Goal: Task Accomplishment & Management: Use online tool/utility

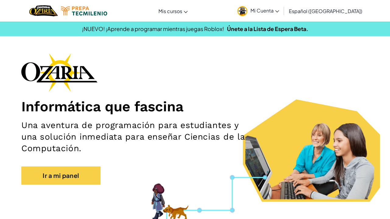
click at [279, 11] on span "Mi Cuenta" at bounding box center [264, 10] width 29 height 6
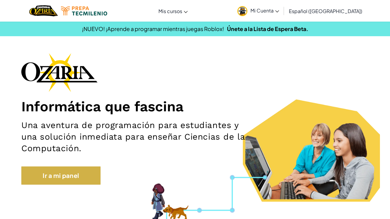
click at [81, 170] on link "Ir a mi panel" at bounding box center [60, 176] width 79 height 18
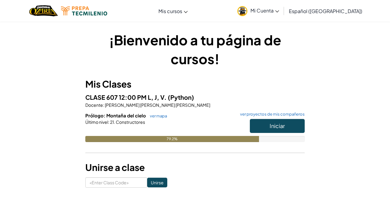
click at [281, 120] on button "Iniciar" at bounding box center [277, 126] width 55 height 14
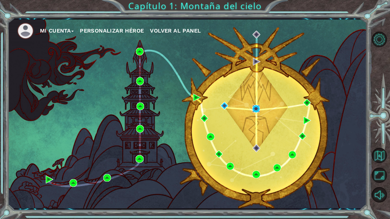
click at [255, 110] on img at bounding box center [256, 109] width 8 height 8
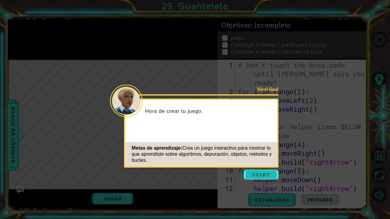
click at [258, 175] on button "Start" at bounding box center [261, 175] width 35 height 10
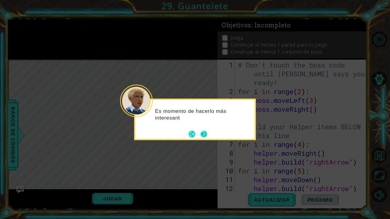
click at [207, 135] on button "Next" at bounding box center [203, 134] width 7 height 7
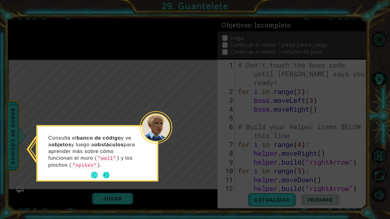
click at [107, 173] on button "Next" at bounding box center [106, 175] width 7 height 7
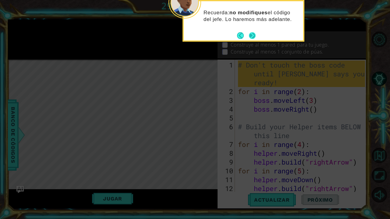
click at [249, 37] on button "Next" at bounding box center [252, 35] width 7 height 7
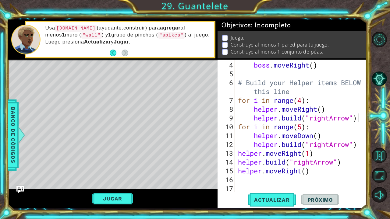
click at [360, 118] on div at bounding box center [362, 104] width 6 height 177
type textarea "[DOMAIN_NAME]("rightArrow")"
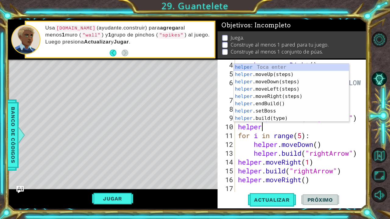
scroll to position [0, 1]
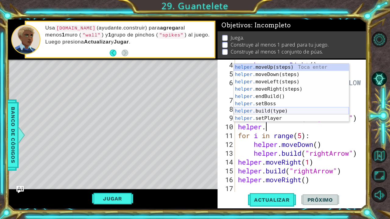
click at [265, 112] on div "helper. moveUp(steps) Toca enter helper. moveDown(steps) Toca enter helper. mov…" at bounding box center [290, 100] width 115 height 73
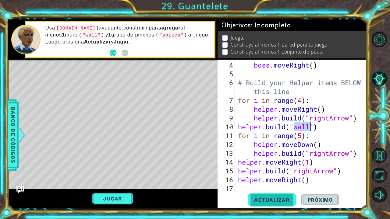
click at [274, 197] on span "Actualizar" at bounding box center [272, 200] width 48 height 6
click at [360, 118] on div at bounding box center [362, 108] width 6 height 185
type textarea "[DOMAIN_NAME]("rightArrow")"
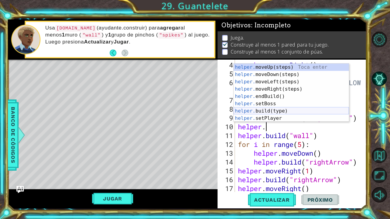
click at [269, 113] on div "helper. moveUp(steps) Toca enter helper. moveDown(steps) Toca enter helper. mov…" at bounding box center [290, 100] width 115 height 73
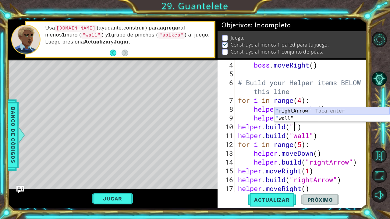
click at [309, 109] on div "" rightArrow" Toca enter " wall" Toca enter" at bounding box center [331, 121] width 115 height 29
type textarea "[DOMAIN_NAME]("rightArrow")"
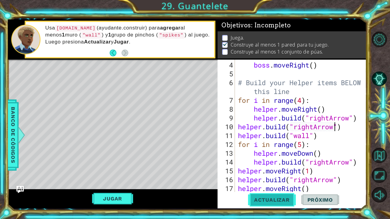
click at [263, 203] on button "Actualizar" at bounding box center [272, 199] width 48 height 15
click at [266, 198] on span "Actualizar" at bounding box center [272, 200] width 48 height 6
click at [277, 204] on button "Actualizar" at bounding box center [272, 199] width 48 height 15
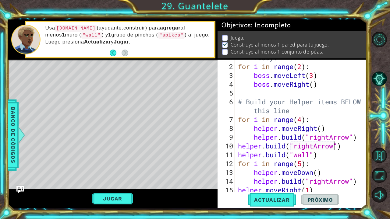
scroll to position [29, 0]
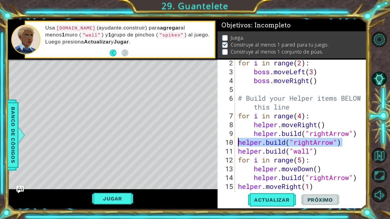
drag, startPoint x: 345, startPoint y: 143, endPoint x: 238, endPoint y: 144, distance: 107.5
click at [238, 144] on div "for i in range ( 2 ) : boss . moveLeft ( 3 ) boss . moveRight ( ) # Build your …" at bounding box center [302, 133] width 131 height 150
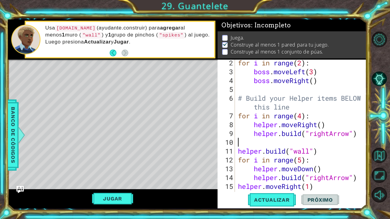
scroll to position [0, 0]
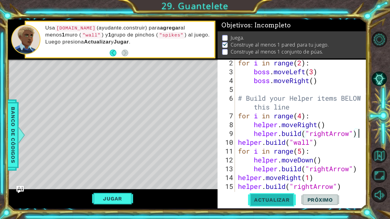
click at [279, 200] on span "Actualizar" at bounding box center [272, 200] width 48 height 6
click at [303, 116] on div "for i in range ( 2 ) : boss . moveLeft ( 3 ) boss . moveRight ( ) # Build your …" at bounding box center [302, 133] width 131 height 150
click at [269, 203] on button "Actualizar" at bounding box center [272, 199] width 48 height 15
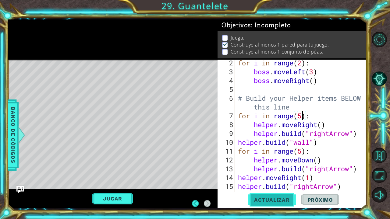
scroll to position [0, 0]
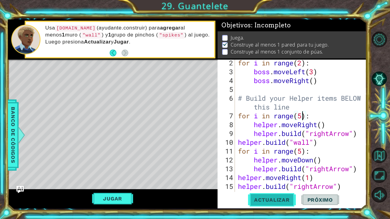
click at [270, 197] on span "Actualizar" at bounding box center [272, 200] width 48 height 6
click at [119, 201] on button "Jugar" at bounding box center [112, 199] width 41 height 12
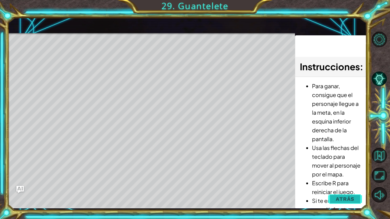
click at [339, 199] on span "Atrás" at bounding box center [344, 199] width 19 height 6
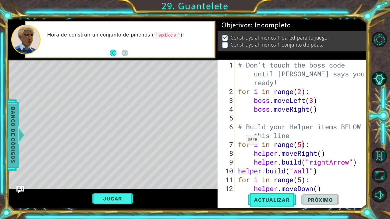
click at [13, 129] on span "Banco de códigos" at bounding box center [13, 134] width 10 height 63
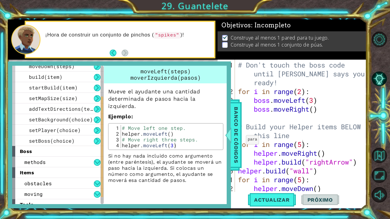
scroll to position [55, 0]
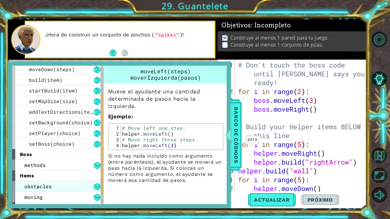
click at [56, 185] on div "obstacles" at bounding box center [57, 186] width 91 height 11
click at [95, 188] on button at bounding box center [97, 187] width 7 height 7
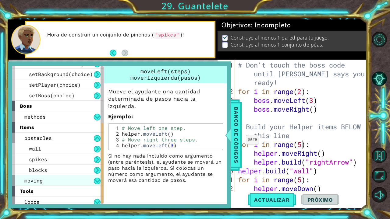
scroll to position [104, 0]
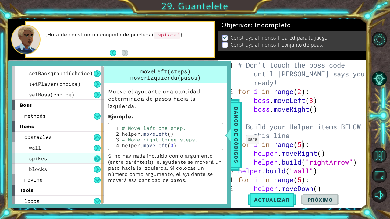
click at [98, 160] on button at bounding box center [97, 159] width 7 height 7
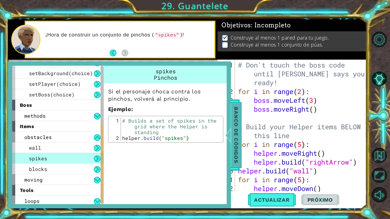
click at [236, 156] on span "Banco de códigos" at bounding box center [236, 134] width 10 height 63
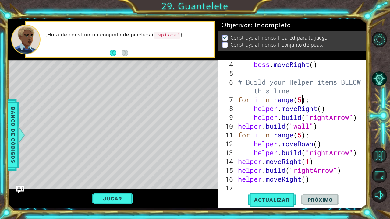
scroll to position [53, 0]
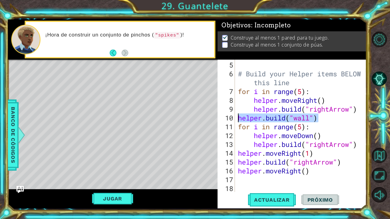
drag, startPoint x: 319, startPoint y: 119, endPoint x: 239, endPoint y: 119, distance: 80.1
click at [239, 120] on div "# Build your Helper items BELOW this line for i in range ( 5 ) : helper . moveR…" at bounding box center [302, 136] width 131 height 150
type textarea "[DOMAIN_NAME]("wall")"
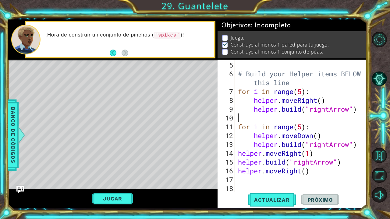
scroll to position [0, 0]
type textarea "[DOMAIN_NAME]("rightArrow")"
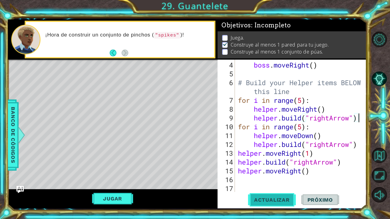
click at [265, 200] on span "Actualizar" at bounding box center [272, 200] width 48 height 6
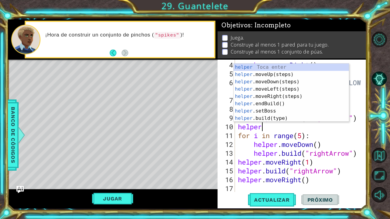
scroll to position [0, 1]
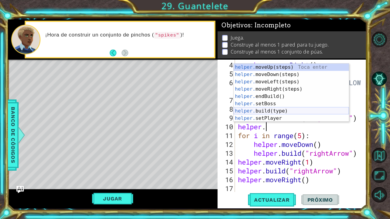
click at [278, 112] on div "helper. moveUp(steps) Toca enter helper. moveDown(steps) Toca enter helper. mov…" at bounding box center [290, 100] width 115 height 73
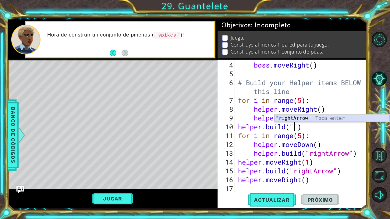
click at [312, 117] on div "" rightArrow" Toca enter" at bounding box center [331, 126] width 115 height 22
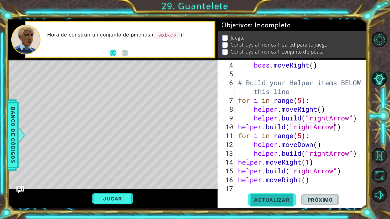
click at [263, 201] on span "Actualizar" at bounding box center [272, 200] width 48 height 6
click at [316, 140] on div "boss . moveRight ( ) # Build your Helper items BELOW this line for i in range (…" at bounding box center [302, 136] width 131 height 150
click at [309, 134] on div "boss . moveRight ( ) # Build your Helper items BELOW this line for i in range (…" at bounding box center [302, 136] width 131 height 150
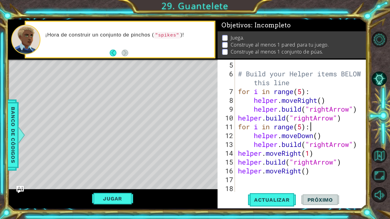
scroll to position [53, 0]
click at [344, 119] on div "# Build your Helper items BELOW this line for i in range ( 5 ) : helper . moveR…" at bounding box center [302, 136] width 131 height 150
type textarea "[DOMAIN_NAME]("rightArrow")"
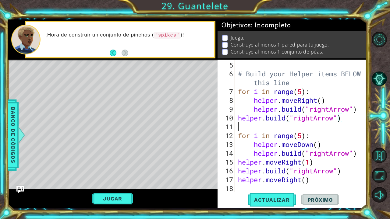
scroll to position [0, 0]
click at [278, 202] on span "Actualizar" at bounding box center [272, 200] width 48 height 6
type textarea "[DOMAIN_NAME]("rightArrow")"
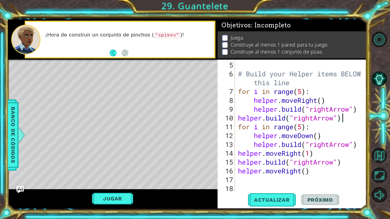
click at [346, 117] on div "# Build your Helper items BELOW this line for i in range ( 5 ) : helper . moveR…" at bounding box center [302, 136] width 131 height 150
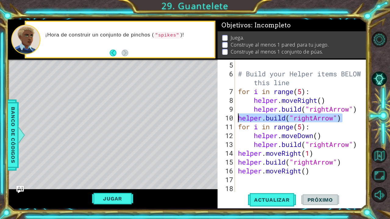
drag, startPoint x: 345, startPoint y: 118, endPoint x: 237, endPoint y: 117, distance: 108.1
click at [237, 117] on div "# Build your Helper items BELOW this line for i in range ( 5 ) : helper . moveR…" at bounding box center [302, 136] width 131 height 150
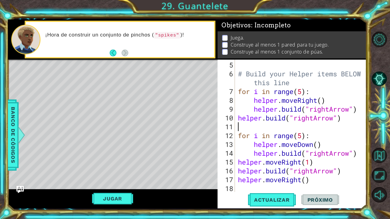
click at [238, 116] on div "# Build your Helper items BELOW this line for i in range ( 5 ) : helper . moveR…" at bounding box center [302, 136] width 131 height 150
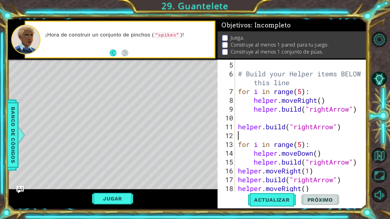
click at [270, 137] on div "# Build your Helper items BELOW this line for i in range ( 5 ) : helper . moveR…" at bounding box center [302, 136] width 131 height 150
type textarea "[DOMAIN_NAME]("rightArrow")"
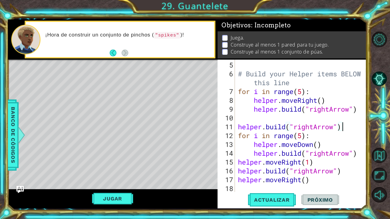
click at [240, 121] on div "# Build your Helper items BELOW this line for i in range ( 5 ) : helper . moveR…" at bounding box center [302, 136] width 131 height 150
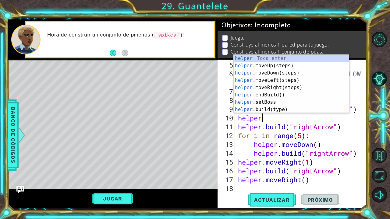
type textarea "helper."
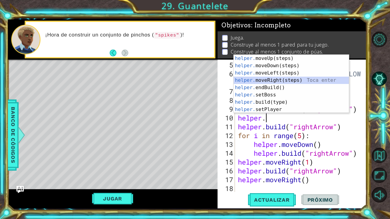
click at [283, 78] on div "helper. moveUp(steps) Toca enter helper. moveDown(steps) Toca enter helper. mov…" at bounding box center [290, 91] width 115 height 73
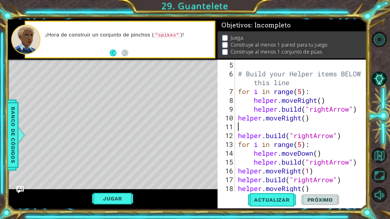
type textarea "helper.moveRight()"
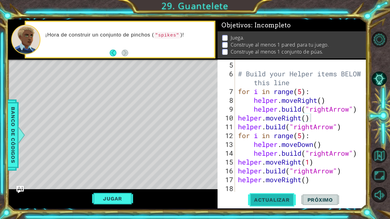
click at [276, 200] on span "Actualizar" at bounding box center [272, 200] width 48 height 6
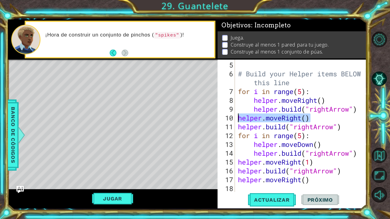
drag, startPoint x: 314, startPoint y: 121, endPoint x: 238, endPoint y: 117, distance: 76.2
click at [238, 117] on div "# Build your Helper items BELOW this line for i in range ( 5 ) : helper . moveR…" at bounding box center [302, 136] width 131 height 150
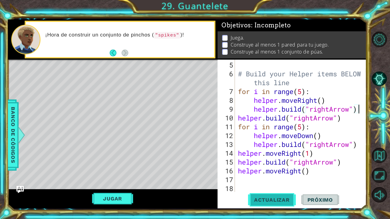
click at [263, 199] on span "Actualizar" at bounding box center [272, 200] width 48 height 6
click at [303, 128] on div "# Build your Helper items BELOW this line for i in range ( 5 ) : helper . moveR…" at bounding box center [302, 136] width 131 height 150
type textarea "for i in range(6):"
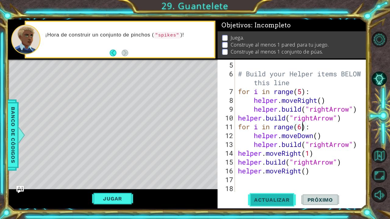
click at [268, 202] on span "Actualizar" at bounding box center [272, 200] width 48 height 6
click at [315, 126] on div "# Build your Helper items BELOW this line for i in range ( 5 ) : helper . moveR…" at bounding box center [302, 136] width 131 height 150
click at [315, 177] on div "# Build your Helper items BELOW this line for i in range ( 5 ) : helper . moveR…" at bounding box center [302, 136] width 131 height 150
click at [261, 197] on span "Actualizar" at bounding box center [272, 200] width 48 height 6
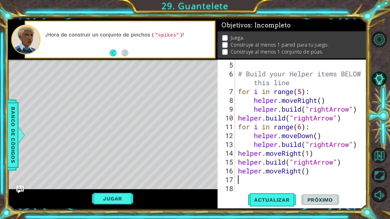
type textarea "helper.moveRight()"
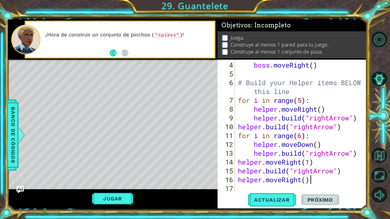
scroll to position [44, 0]
click at [237, 189] on div "boss . moveRight ( ) # Build your Helper items BELOW this line for i in range (…" at bounding box center [302, 136] width 131 height 150
type textarea "helper.moveRight()"
click at [247, 188] on div "boss . moveRight ( ) # Build your Helper items BELOW this line for i in range (…" at bounding box center [302, 136] width 131 height 150
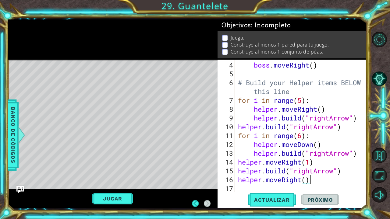
scroll to position [0, 0]
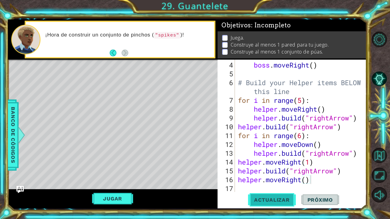
click at [273, 204] on button "Actualizar" at bounding box center [272, 199] width 48 height 15
click at [302, 136] on div "boss . moveRight ( ) # Build your Helper items BELOW this line for i in range (…" at bounding box center [302, 136] width 131 height 150
click at [275, 203] on button "Actualizar" at bounding box center [272, 199] width 48 height 15
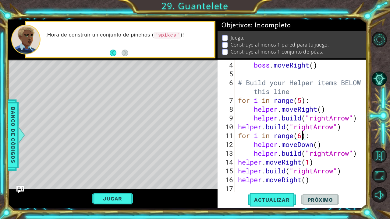
click at [330, 146] on div "boss . moveRight ( ) # Build your Helper items BELOW this line for i in range (…" at bounding box center [302, 136] width 131 height 150
type textarea "helper.moveDown()"
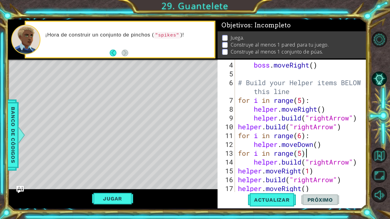
scroll to position [53, 0]
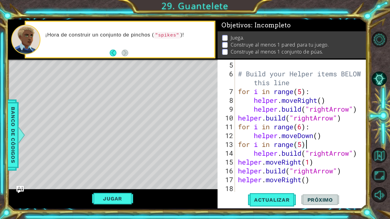
click at [359, 153] on div at bounding box center [362, 99] width 6 height 185
type textarea "[DOMAIN_NAME]("rightArrow")"
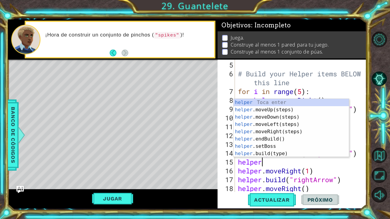
scroll to position [0, 1]
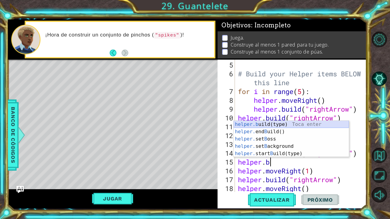
click at [300, 125] on div "helper.b uild(type) Toca enter helper. end B uild() Toca enter helper. set B os…" at bounding box center [290, 146] width 115 height 51
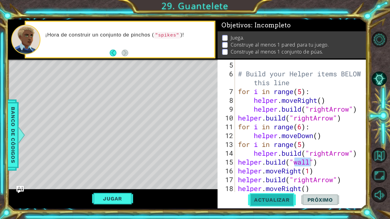
click at [272, 201] on span "Actualizar" at bounding box center [272, 200] width 48 height 6
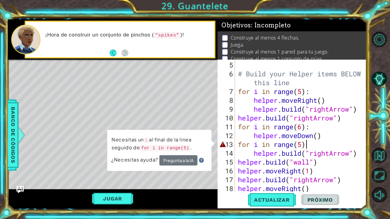
click at [309, 144] on div "# Build your Helper items BELOW this line for i in range ( 5 ) : helper . moveR…" at bounding box center [302, 136] width 131 height 150
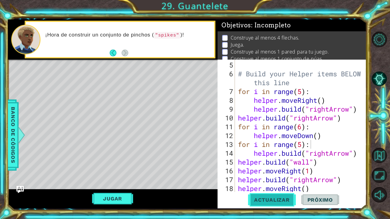
click at [277, 195] on button "Actualizar" at bounding box center [272, 199] width 48 height 15
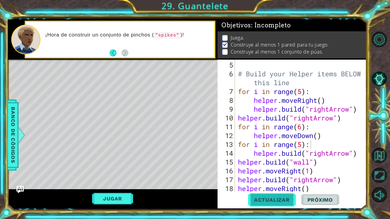
click at [275, 202] on span "Actualizar" at bounding box center [272, 200] width 48 height 6
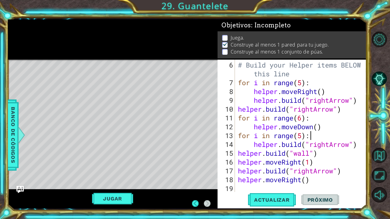
scroll to position [0, 0]
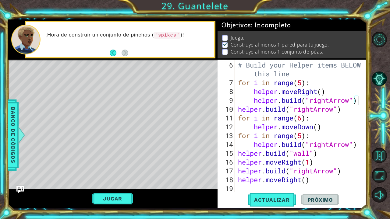
click at [359, 102] on div at bounding box center [362, 95] width 6 height 194
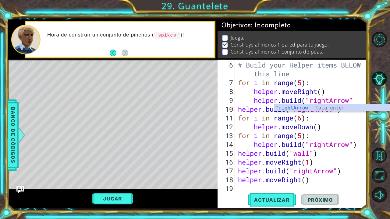
type textarea "[DOMAIN_NAME]("rightArrow")"
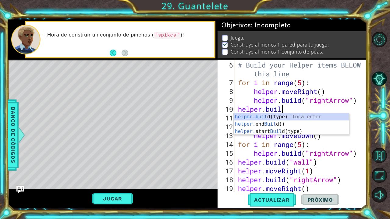
scroll to position [0, 2]
click at [292, 115] on div "[DOMAIN_NAME] (type) Toca enter helper. end Build () Toca enter helper. start B…" at bounding box center [290, 131] width 115 height 37
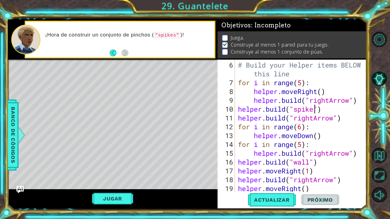
scroll to position [0, 3]
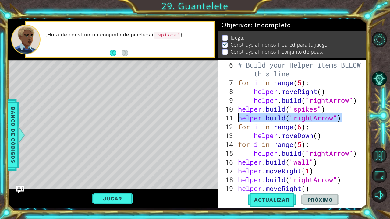
drag, startPoint x: 344, startPoint y: 118, endPoint x: 238, endPoint y: 119, distance: 105.9
click at [238, 119] on div "# Build your Helper items BELOW this line for i in range ( 5 ) : helper . moveR…" at bounding box center [302, 140] width 131 height 159
type textarea "[DOMAIN_NAME]("rightArrow")"
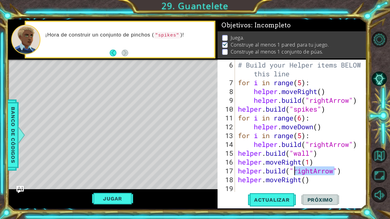
drag, startPoint x: 334, startPoint y: 173, endPoint x: 294, endPoint y: 169, distance: 40.0
click at [294, 169] on div "# Build your Helper items BELOW this line for i in range ( 5 ) : helper . moveR…" at bounding box center [302, 140] width 131 height 159
type textarea "[DOMAIN_NAME]("spikes")"
click at [275, 198] on span "Actualizar" at bounding box center [272, 200] width 48 height 6
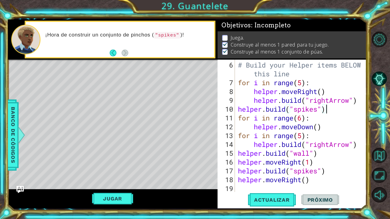
click at [330, 107] on div "# Build your Helper items BELOW this line for i in range ( 5 ) : helper . moveR…" at bounding box center [302, 140] width 131 height 159
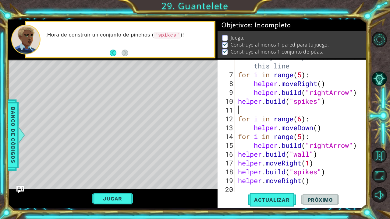
scroll to position [71, 0]
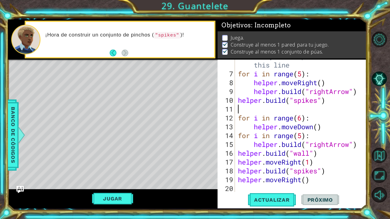
click at [324, 126] on div "# Build your Helper items BELOW this line for i in range ( 5 ) : helper . moveR…" at bounding box center [302, 131] width 131 height 159
type textarea "helper.moveDown()"
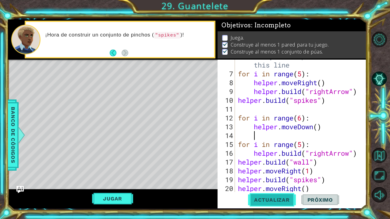
click at [281, 199] on span "Actualizar" at bounding box center [272, 200] width 48 height 6
type textarea "helper.moveDown()"
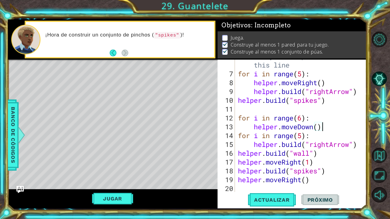
click at [238, 112] on div "# Build your Helper items BELOW this line for i in range ( 5 ) : helper . moveR…" at bounding box center [302, 131] width 131 height 159
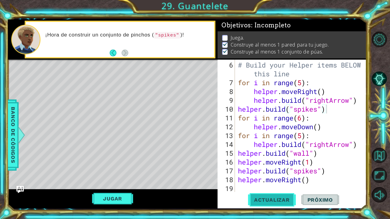
click at [272, 201] on span "Actualizar" at bounding box center [272, 200] width 48 height 6
click at [302, 84] on div "# Build your Helper items BELOW this line for i in range ( 5 ) : helper . moveR…" at bounding box center [302, 140] width 131 height 159
drag, startPoint x: 318, startPoint y: 92, endPoint x: 281, endPoint y: 90, distance: 37.2
click at [281, 90] on div "# Build your Helper items BELOW this line for i in range ( 4 ) : helper . moveR…" at bounding box center [302, 140] width 131 height 159
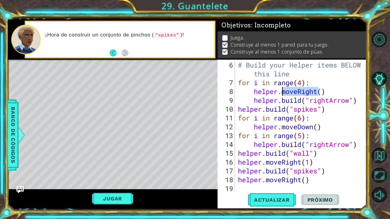
scroll to position [0, 2]
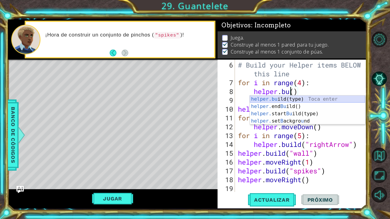
click at [297, 101] on div "helper.bu ild(type) Toca enter helper. end Bu ild() Toca enter helper. start Bu…" at bounding box center [307, 118] width 115 height 44
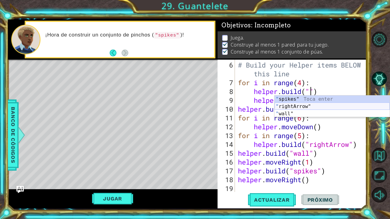
click at [310, 105] on div "" spikes" Toca enter " rightArrow" Toca enter " wall" Toca enter" at bounding box center [331, 114] width 115 height 37
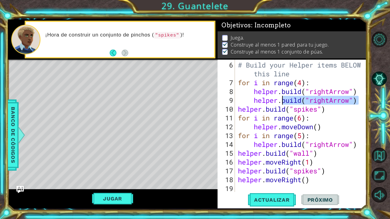
drag, startPoint x: 363, startPoint y: 100, endPoint x: 282, endPoint y: 101, distance: 80.7
click at [282, 101] on div "[DOMAIN_NAME]("rightArrow") 6 7 8 9 10 11 12 13 14 15 16 17 18 19 # Build your …" at bounding box center [290, 126] width 147 height 132
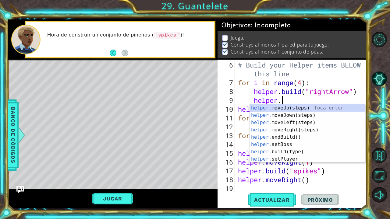
scroll to position [0, 2]
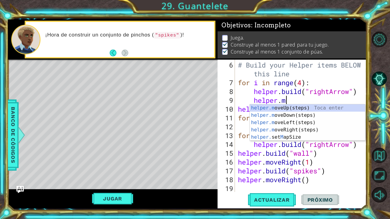
type textarea "[DOMAIN_NAME]"
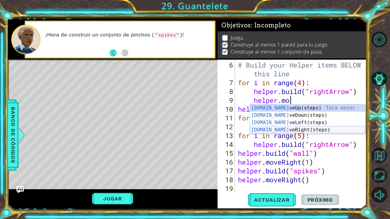
click at [294, 128] on div "[DOMAIN_NAME] veUp(steps) Toca enter [DOMAIN_NAME] veDown(steps) Toca enter [DO…" at bounding box center [307, 126] width 115 height 44
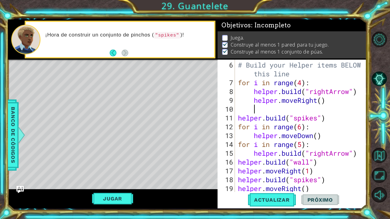
scroll to position [0, 0]
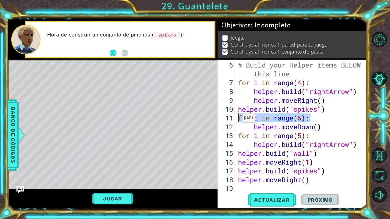
drag, startPoint x: 313, startPoint y: 118, endPoint x: 238, endPoint y: 120, distance: 75.2
click at [237, 120] on div "# Build your Helper items BELOW this line for i in range ( 4 ) : helper . build…" at bounding box center [302, 140] width 131 height 159
type textarea "for i in range(6):"
click at [254, 126] on div "# Build your Helper items BELOW this line for i in range ( 4 ) : helper . build…" at bounding box center [302, 140] width 131 height 159
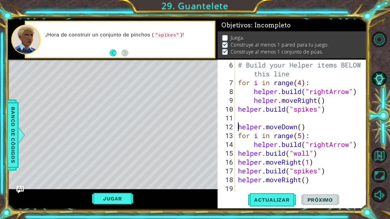
scroll to position [53, 0]
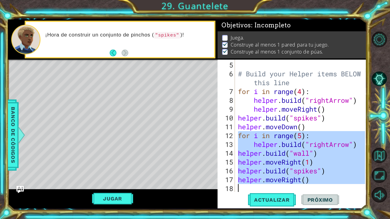
drag, startPoint x: 239, startPoint y: 135, endPoint x: 306, endPoint y: 183, distance: 82.3
click at [306, 183] on div "# Build your Helper items BELOW this line for i in range ( 4 ) : helper . build…" at bounding box center [302, 136] width 131 height 150
type textarea ")"
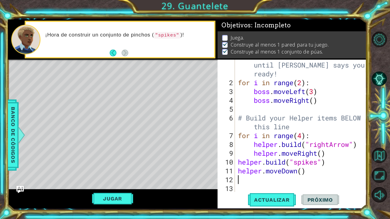
type textarea "g"
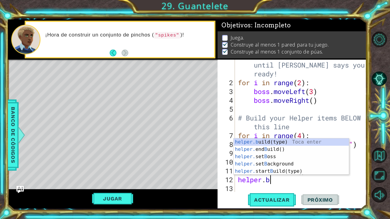
scroll to position [0, 1]
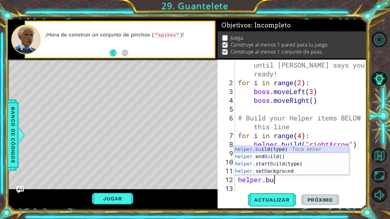
click at [296, 148] on div "helper.bu ild(type) Toca enter helper. end Bu ild() Toca enter helper. start Bu…" at bounding box center [290, 168] width 115 height 44
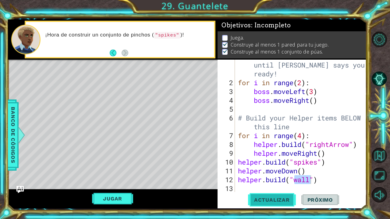
click at [276, 198] on span "Actualizar" at bounding box center [272, 200] width 48 height 6
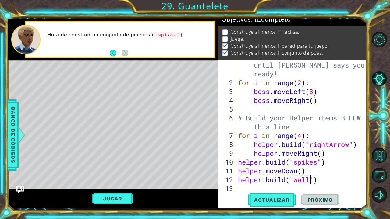
scroll to position [6, 0]
click at [303, 82] on div "# Don't touch the boss code until [PERSON_NAME] says you're ready! for i in ran…" at bounding box center [302, 136] width 131 height 168
click at [310, 129] on div "# Don't touch the boss code until [PERSON_NAME] says you're ready! for i in ran…" at bounding box center [302, 136] width 131 height 168
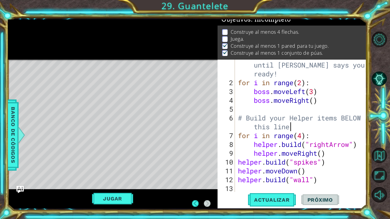
scroll to position [0, 0]
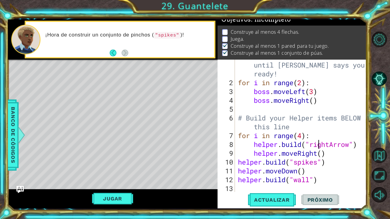
click at [319, 140] on div "# Don't touch the boss code until [PERSON_NAME] says you're ready! for i in ran…" at bounding box center [302, 136] width 131 height 168
click at [314, 133] on div "# Don't touch the boss code until [PERSON_NAME] says you're ready! for i in ran…" at bounding box center [302, 136] width 131 height 168
click at [278, 203] on button "Actualizar" at bounding box center [272, 199] width 48 height 15
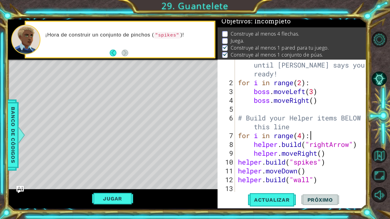
scroll to position [3, 0]
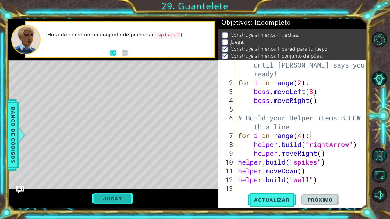
click at [110, 201] on button "Jugar" at bounding box center [112, 199] width 41 height 12
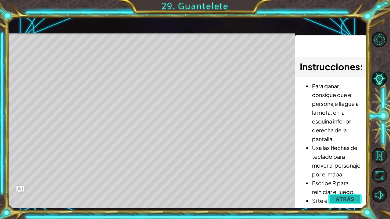
click at [338, 202] on span "Atrás" at bounding box center [344, 199] width 19 height 6
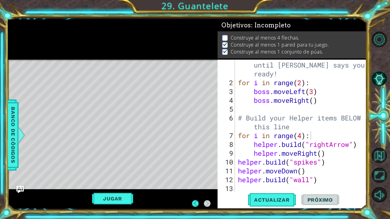
scroll to position [0, 0]
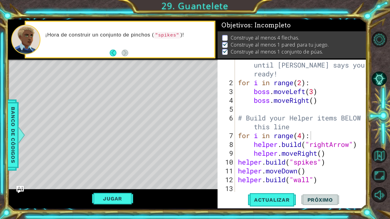
type textarea "helper.moveRight()"
click at [330, 155] on div "# Don't touch the boss code until [PERSON_NAME] says you're ready! for i in ran…" at bounding box center [302, 136] width 131 height 168
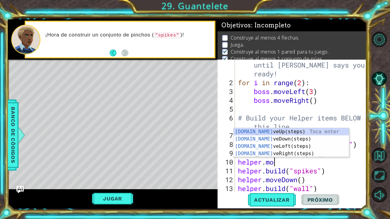
scroll to position [0, 2]
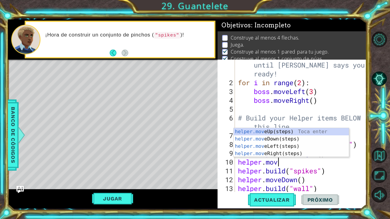
type textarea "helper.move"
click at [312, 137] on div "helper.move Up(steps) Toca enter helper.move Down(steps) Toca enter helper.move…" at bounding box center [290, 150] width 115 height 44
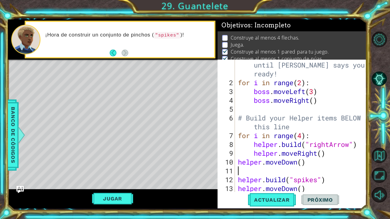
type textarea "helper.moveDown()"
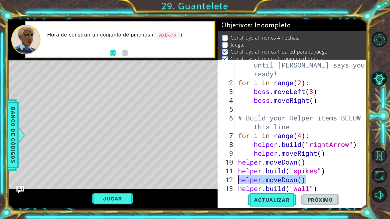
drag, startPoint x: 307, startPoint y: 181, endPoint x: 233, endPoint y: 180, distance: 74.3
click at [233, 180] on div "helper.moveDown() 1 2 3 4 5 6 7 8 9 10 11 12 13 14 # Don't touch the boss code …" at bounding box center [290, 126] width 147 height 132
type textarea "[DOMAIN_NAME]("spikes")"
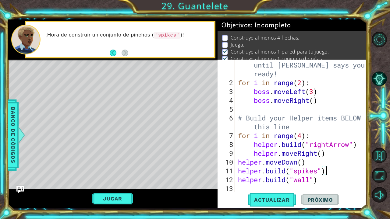
click at [276, 192] on div "# Don't touch the boss code until [PERSON_NAME] says you're ready! for i in ran…" at bounding box center [302, 136] width 131 height 168
click at [276, 201] on span "Actualizar" at bounding box center [272, 200] width 48 height 6
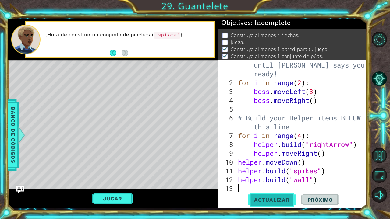
scroll to position [3, 0]
click at [238, 162] on div "# Don't touch the boss code until [PERSON_NAME] says you're ready! for i in ran…" at bounding box center [302, 136] width 131 height 168
click at [265, 198] on span "Actualizar" at bounding box center [272, 200] width 48 height 6
click at [237, 172] on div "# Don't touch the boss code until [PERSON_NAME] says you're ready! for i in ran…" at bounding box center [302, 136] width 131 height 168
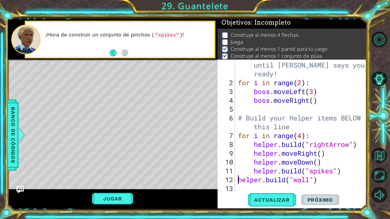
click at [237, 179] on div "# Don't touch the boss code until [PERSON_NAME] says you're ready! for i in ran…" at bounding box center [302, 136] width 131 height 168
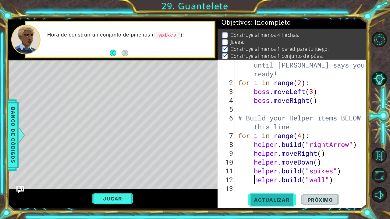
click at [260, 205] on button "Actualizar" at bounding box center [272, 199] width 48 height 15
click at [272, 201] on span "Actualizar" at bounding box center [272, 200] width 48 height 6
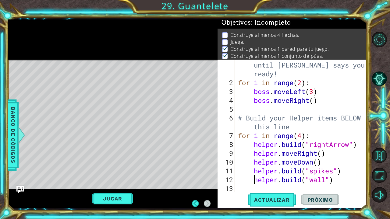
scroll to position [0, 0]
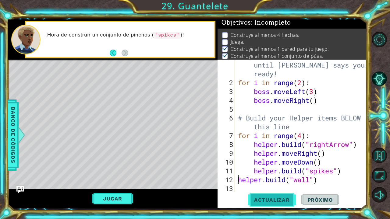
click at [275, 202] on span "Actualizar" at bounding box center [272, 200] width 48 height 6
click at [253, 172] on div "# Don't touch the boss code until [PERSON_NAME] says you're ready! for i in ran…" at bounding box center [302, 136] width 131 height 168
click at [268, 199] on span "Actualizar" at bounding box center [272, 200] width 48 height 6
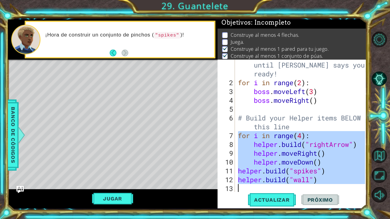
drag, startPoint x: 238, startPoint y: 135, endPoint x: 317, endPoint y: 184, distance: 92.9
click at [317, 186] on div "# Don't touch the boss code until [PERSON_NAME] says you're ready! for i in ran…" at bounding box center [302, 136] width 131 height 168
type textarea "[DOMAIN_NAME]("wall")"
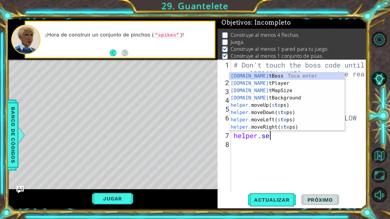
scroll to position [0, 2]
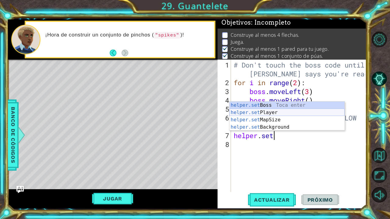
click at [279, 112] on div "helper.set Boss Toca enter helper.set Player Toca enter helper.set MapSize Toca…" at bounding box center [286, 124] width 115 height 44
type textarea "helper.setPlayer("dragon")"
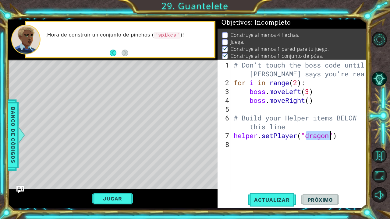
click at [345, 138] on div "# Don't touch the boss code until [PERSON_NAME] says you're ready! for i in ran…" at bounding box center [299, 140] width 135 height 159
type textarea "g"
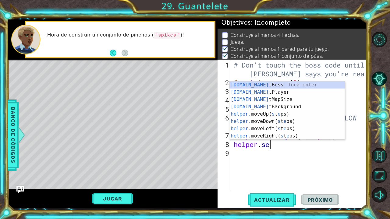
scroll to position [0, 2]
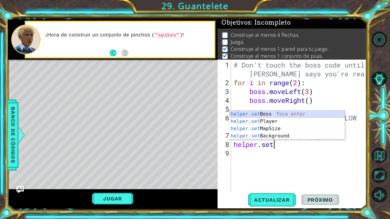
click at [314, 115] on div "helper.set Boss Toca enter helper.set Player Toca enter helper.set MapSize Toca…" at bounding box center [286, 132] width 115 height 44
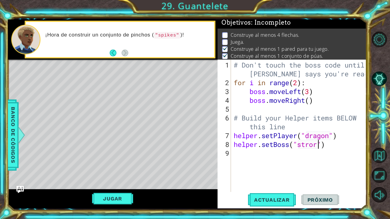
scroll to position [0, 4]
type textarea "helper.setBoss("strorm")"
click at [338, 148] on div "# Don't touch the boss code until [PERSON_NAME] says you're ready! for i in ran…" at bounding box center [299, 140] width 135 height 159
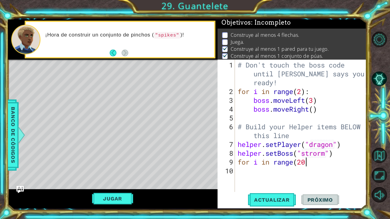
scroll to position [0, 3]
type textarea "for i in range(20):"
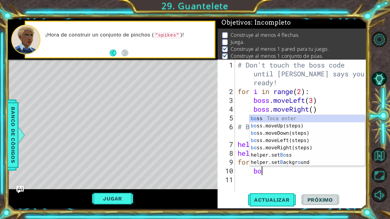
scroll to position [0, 1]
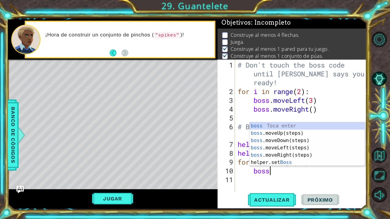
type textarea "boss."
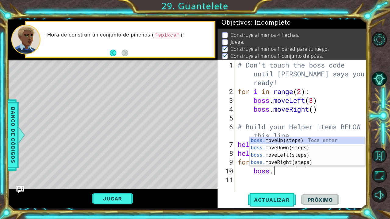
scroll to position [0, 1]
click at [304, 155] on div "boss. moveUp(steps) Toca enter boss. moveDown(steps) Toca enter boss. moveLeft(…" at bounding box center [306, 159] width 115 height 44
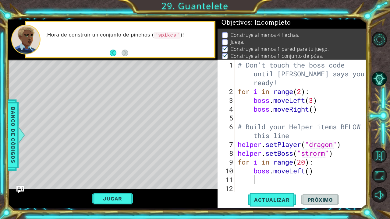
scroll to position [0, 0]
click at [310, 174] on div "# Don't touch the boss code until [PERSON_NAME] says you're ready! for i in ran…" at bounding box center [301, 145] width 131 height 168
type textarea "boss.moveLeft(3)"
click at [261, 179] on div "# Don't touch the boss code until [PERSON_NAME] says you're ready! for i in ran…" at bounding box center [301, 145] width 131 height 168
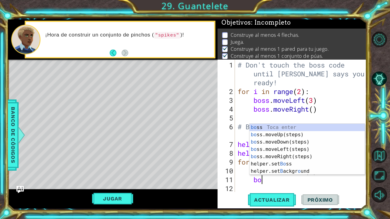
scroll to position [0, 1]
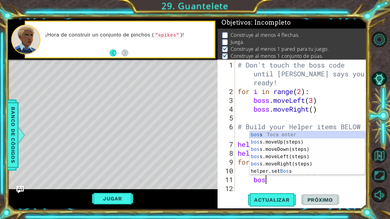
type textarea "boss"
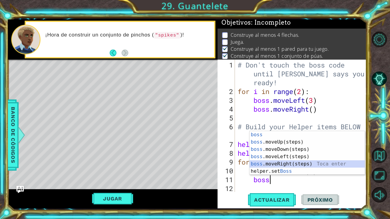
click at [285, 165] on div "boss Toca enter boss .moveUp(steps) Toca enter boss .moveDown(steps) Toca enter…" at bounding box center [306, 160] width 115 height 58
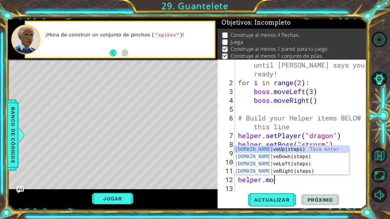
scroll to position [0, 2]
type textarea "helper.move"
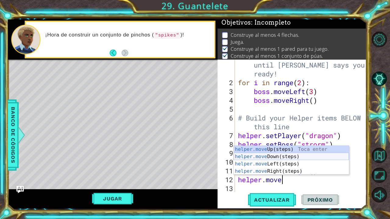
click at [304, 156] on div "helper.move Up(steps) Toca enter helper.move Down(steps) Toca enter helper.move…" at bounding box center [290, 168] width 115 height 44
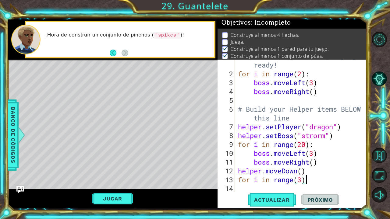
scroll to position [0, 3]
type textarea "for i in range(3):"
click at [249, 184] on div "# Don't touch the boss code until [PERSON_NAME] says you're ready! for i in ran…" at bounding box center [302, 127] width 131 height 168
click at [309, 181] on div "# Don't touch the boss code until [PERSON_NAME] says you're ready! for i in ran…" at bounding box center [302, 127] width 131 height 168
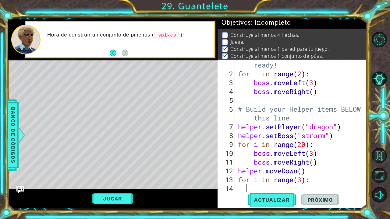
type textarea "for i in range(3):"
click at [260, 188] on div "# Don't touch the boss code until [PERSON_NAME] says you're ready! for i in ran…" at bounding box center [302, 127] width 131 height 168
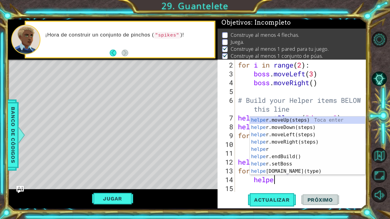
scroll to position [0, 2]
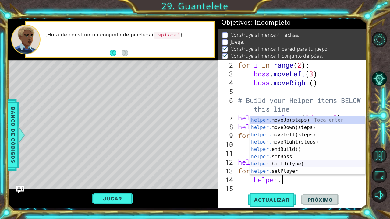
click at [293, 165] on div "helper. moveUp(steps) Toca enter helper. moveDown(steps) Toca enter helper. mov…" at bounding box center [307, 153] width 115 height 73
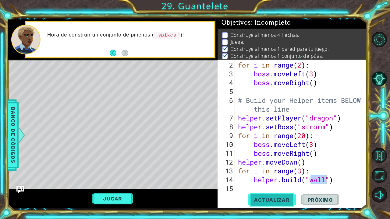
click at [279, 199] on span "Actualizar" at bounding box center [272, 200] width 48 height 6
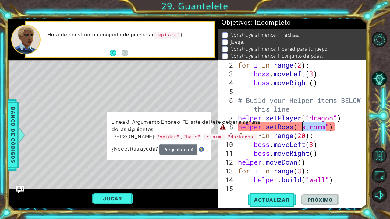
drag, startPoint x: 326, startPoint y: 127, endPoint x: 300, endPoint y: 129, distance: 25.4
click at [300, 129] on div "for i in range ( 2 ) : boss . moveLeft ( 3 ) boss . moveRight ( ) # Build your …" at bounding box center [302, 136] width 131 height 150
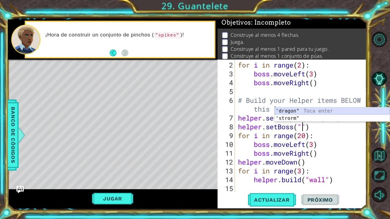
click at [309, 110] on div "" dragon" Toca enter " strorm" Toca enter" at bounding box center [331, 121] width 115 height 29
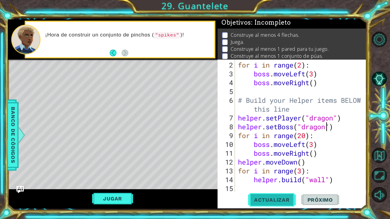
click at [273, 202] on span "Actualizar" at bounding box center [272, 200] width 48 height 6
type textarea "helper.setBoss("spider")"
click at [266, 203] on button "Actualizar" at bounding box center [272, 199] width 48 height 15
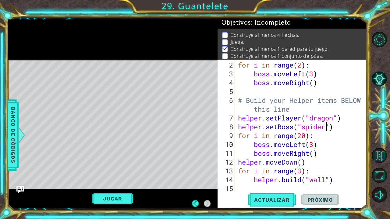
scroll to position [0, 0]
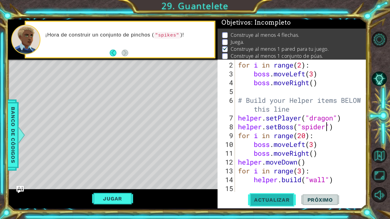
click at [266, 202] on span "Actualizar" at bounding box center [272, 200] width 48 height 6
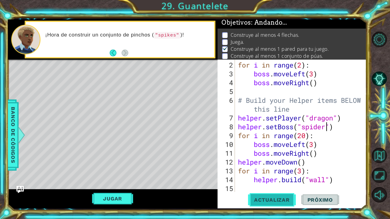
click at [266, 202] on span "Actualizar" at bounding box center [272, 200] width 48 height 6
